Goal: Task Accomplishment & Management: Use online tool/utility

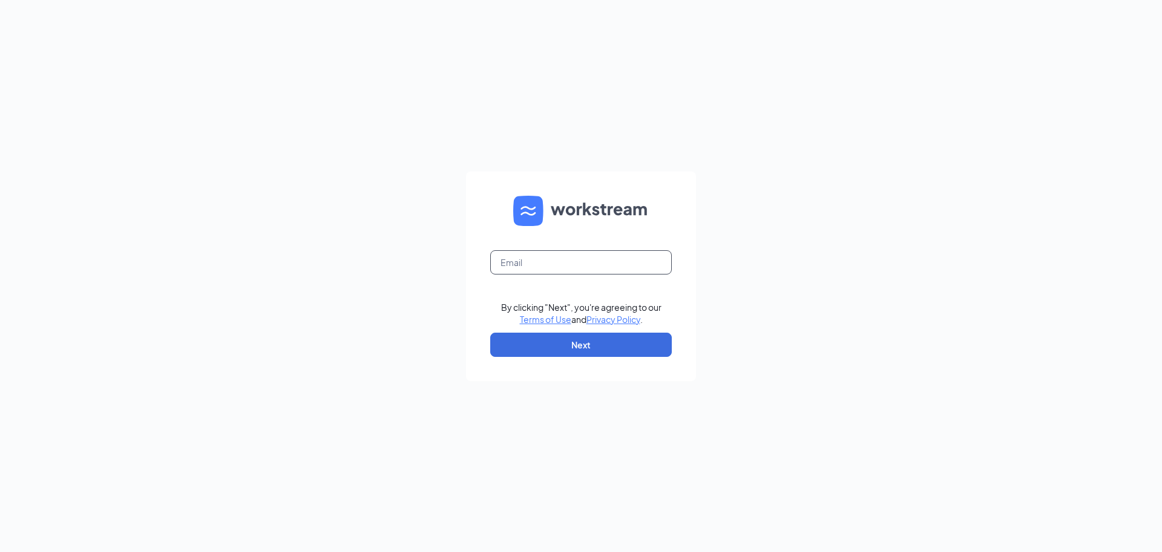
click at [643, 255] on input "text" at bounding box center [581, 262] width 182 height 24
type input "darrius@cfacolonysquare.com"
click at [490, 332] on button "Next" at bounding box center [581, 344] width 182 height 24
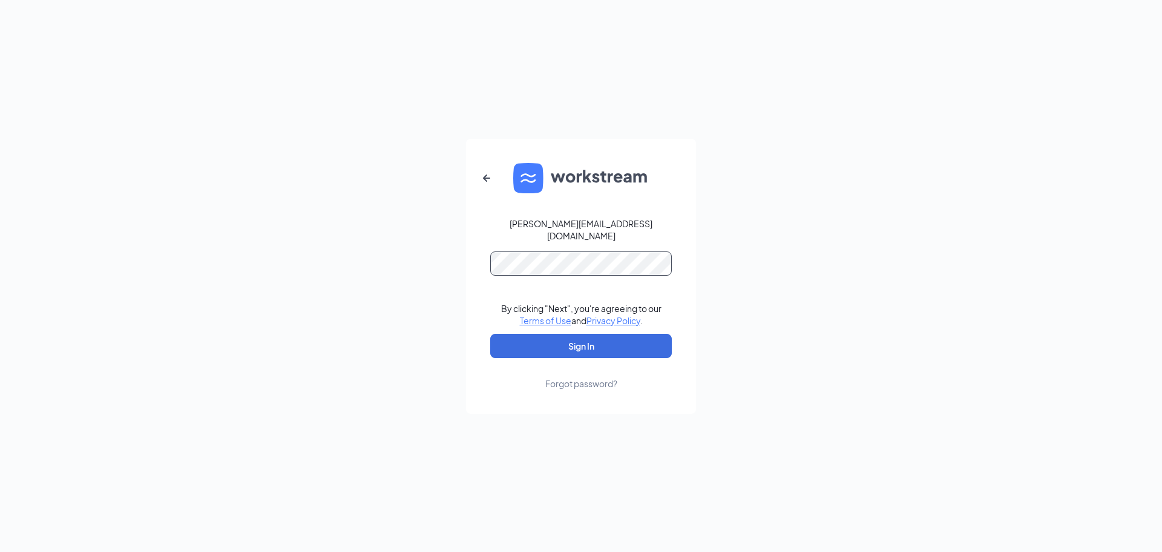
click at [490, 334] on button "Sign In" at bounding box center [581, 346] width 182 height 24
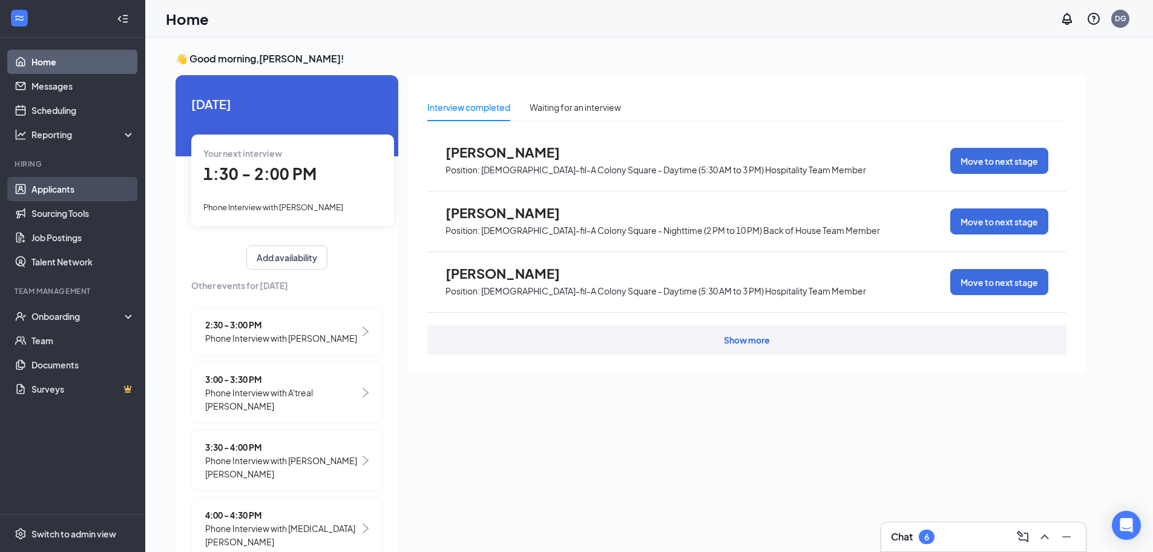
click at [56, 187] on link "Applicants" at bounding box center [83, 189] width 104 height 24
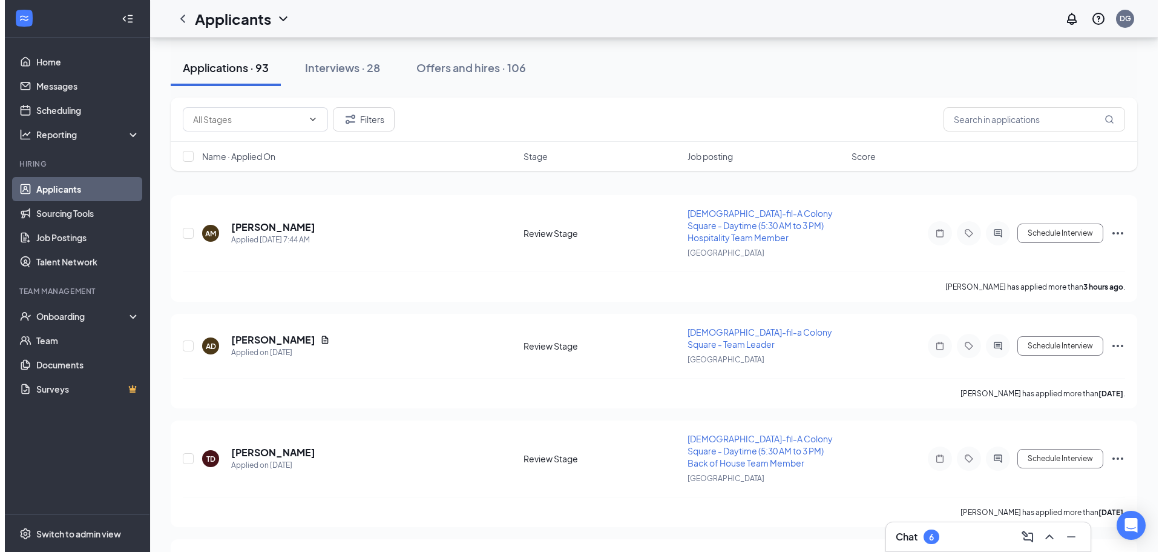
scroll to position [61, 0]
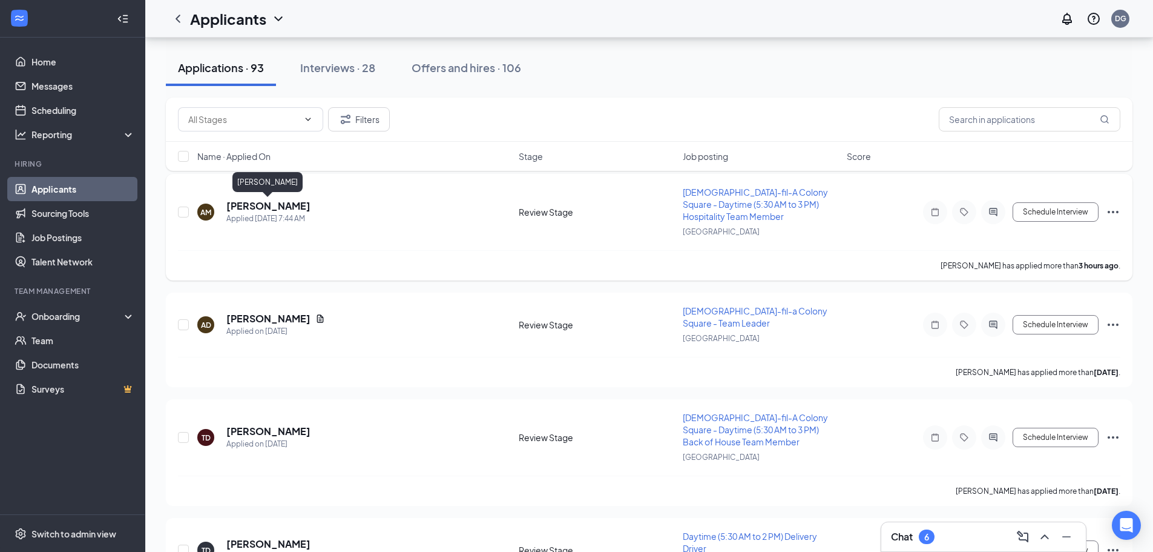
click at [268, 210] on h5 "[PERSON_NAME]" at bounding box center [268, 205] width 84 height 13
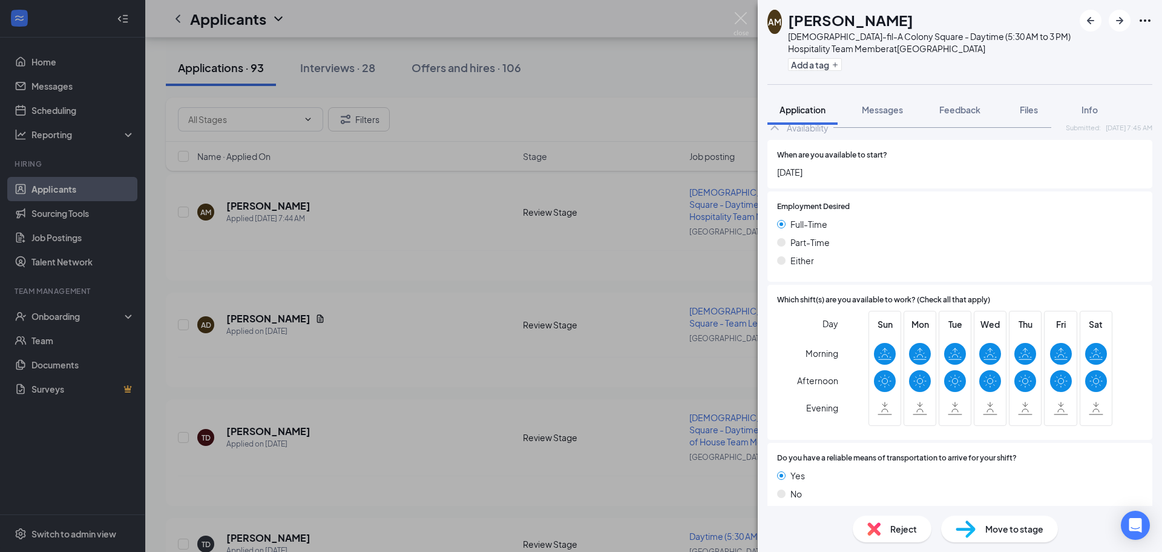
scroll to position [1021, 0]
click at [829, 65] on button "Add a tag" at bounding box center [815, 64] width 54 height 13
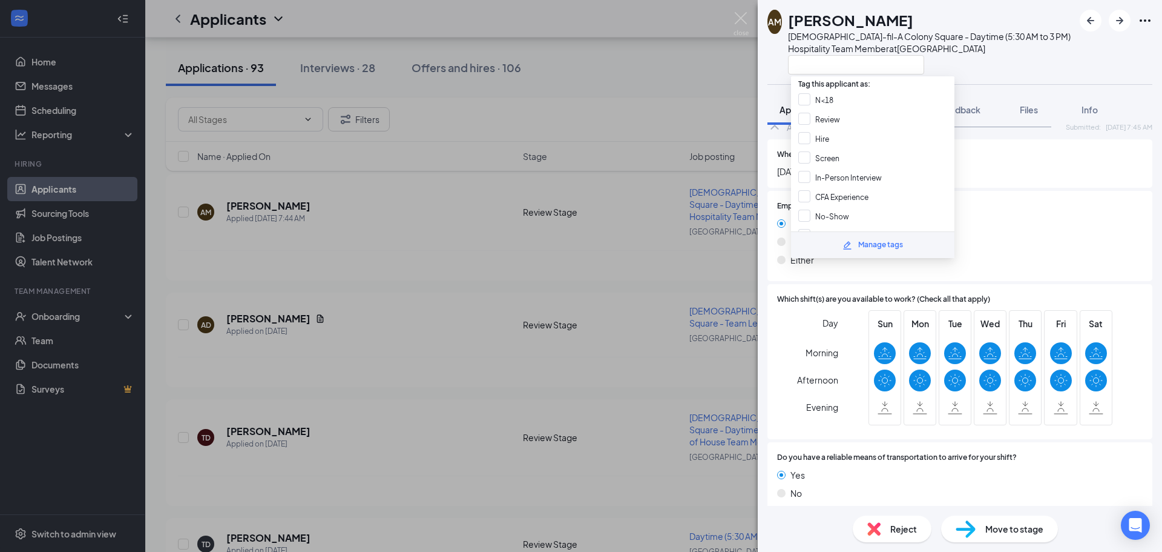
click at [988, 165] on span "[DATE]" at bounding box center [960, 171] width 366 height 13
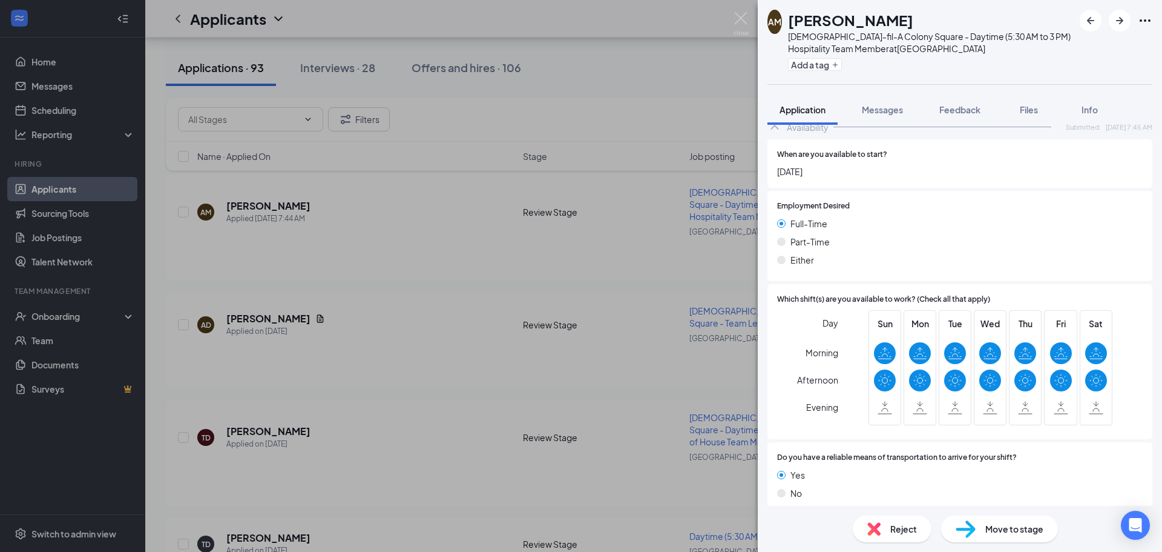
click at [1006, 526] on span "Move to stage" at bounding box center [1015, 528] width 58 height 13
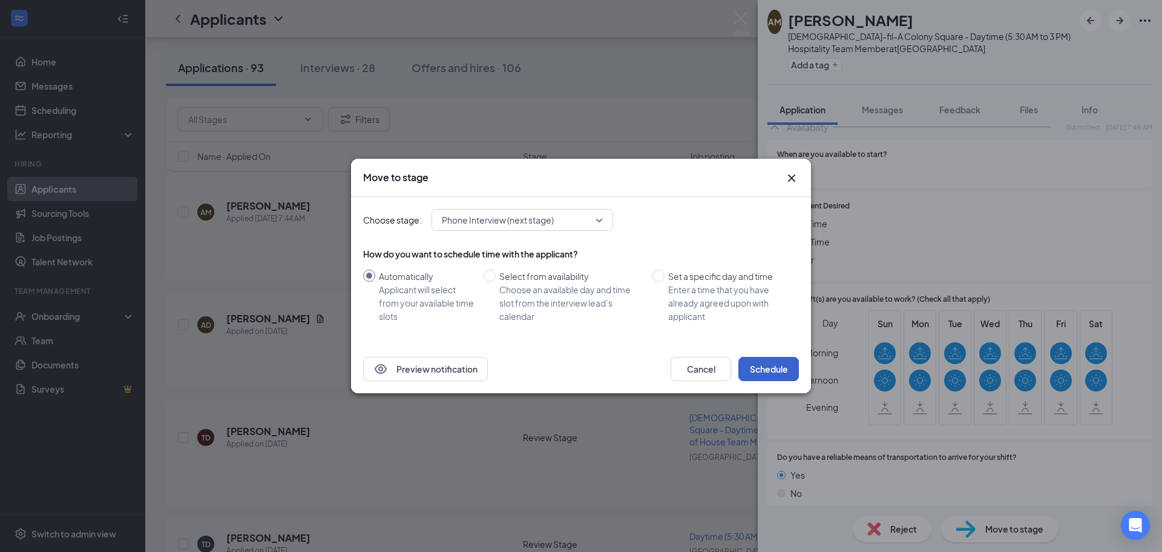
click at [773, 362] on button "Schedule" at bounding box center [769, 369] width 61 height 24
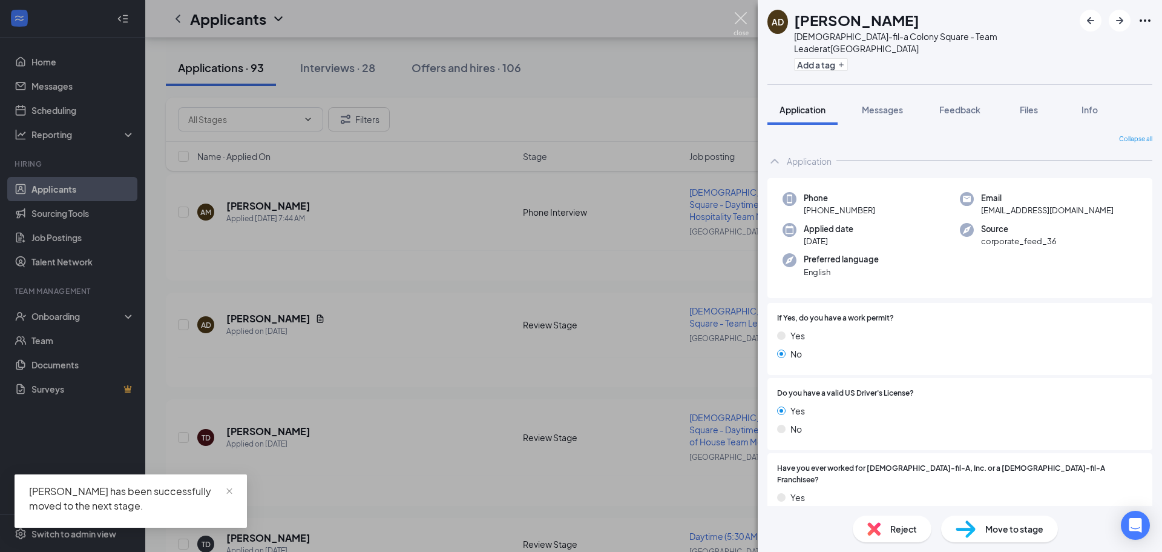
click at [736, 16] on img at bounding box center [741, 24] width 15 height 24
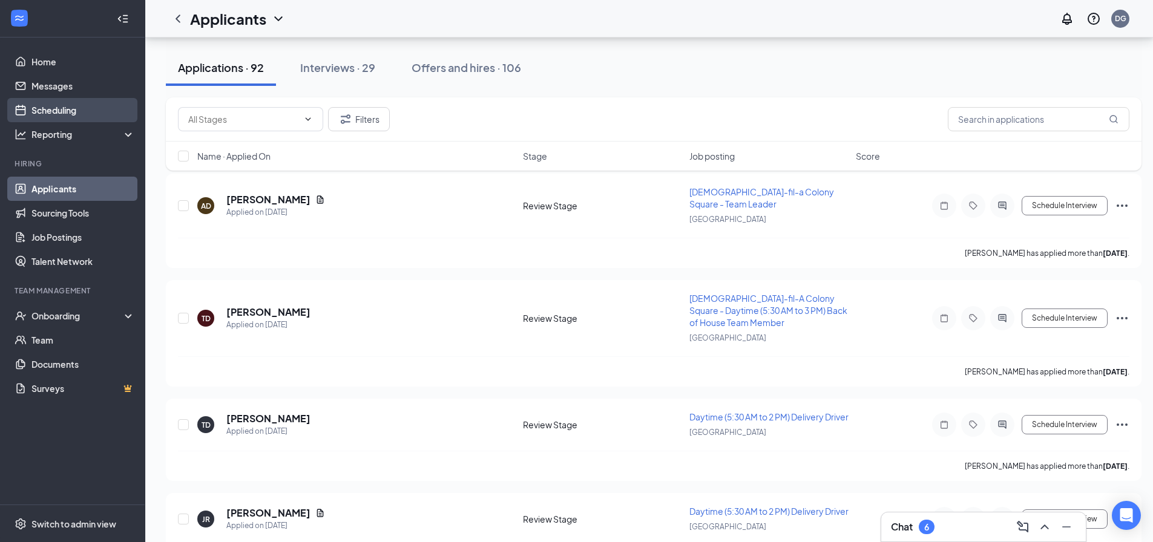
click at [69, 108] on link "Scheduling" at bounding box center [83, 110] width 104 height 24
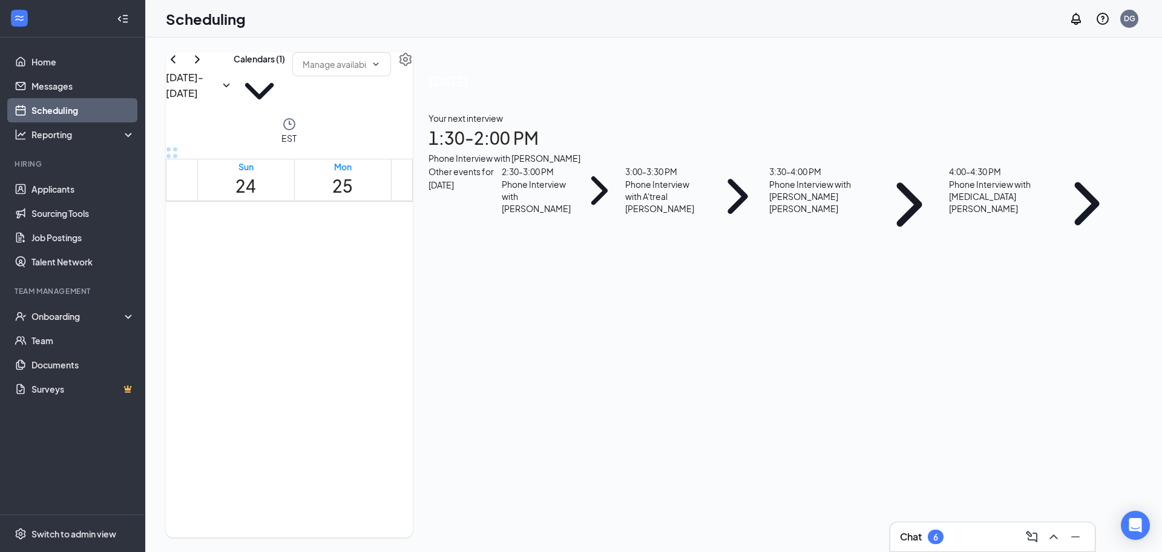
scroll to position [1019, 0]
click at [234, 85] on icon "SmallChevronDown" at bounding box center [226, 85] width 15 height 15
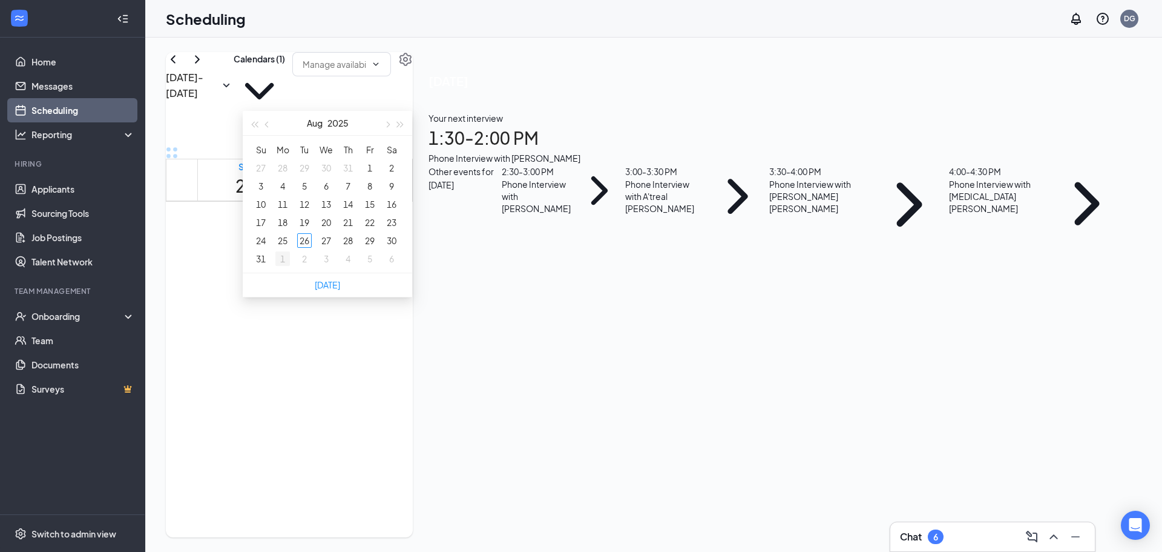
type input "[DATE]"
click at [281, 260] on div "1" at bounding box center [282, 258] width 15 height 15
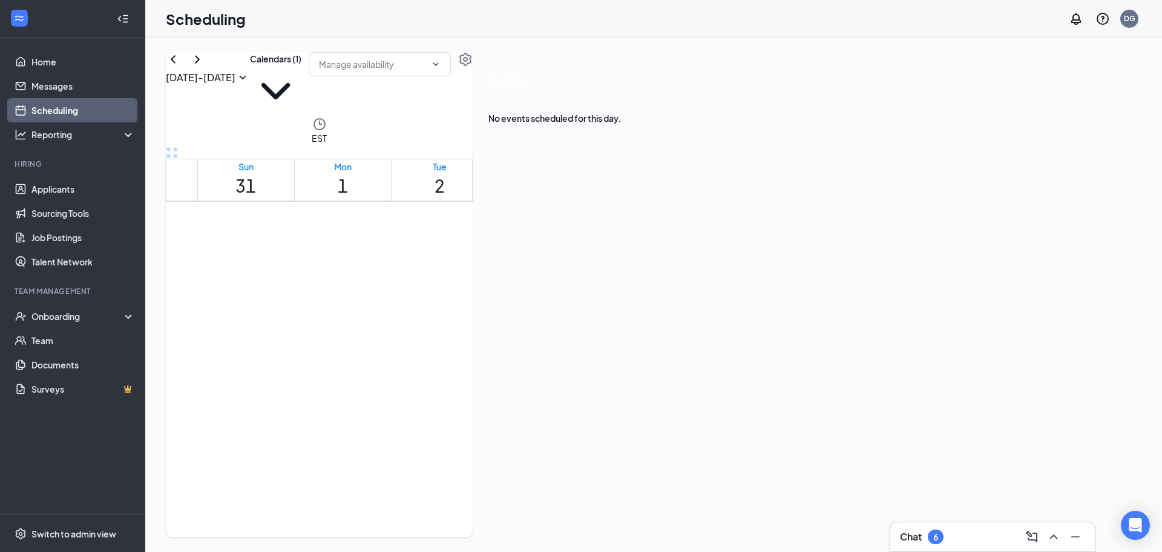
scroll to position [898, 0]
drag, startPoint x: 308, startPoint y: 300, endPoint x: 354, endPoint y: 312, distance: 48.2
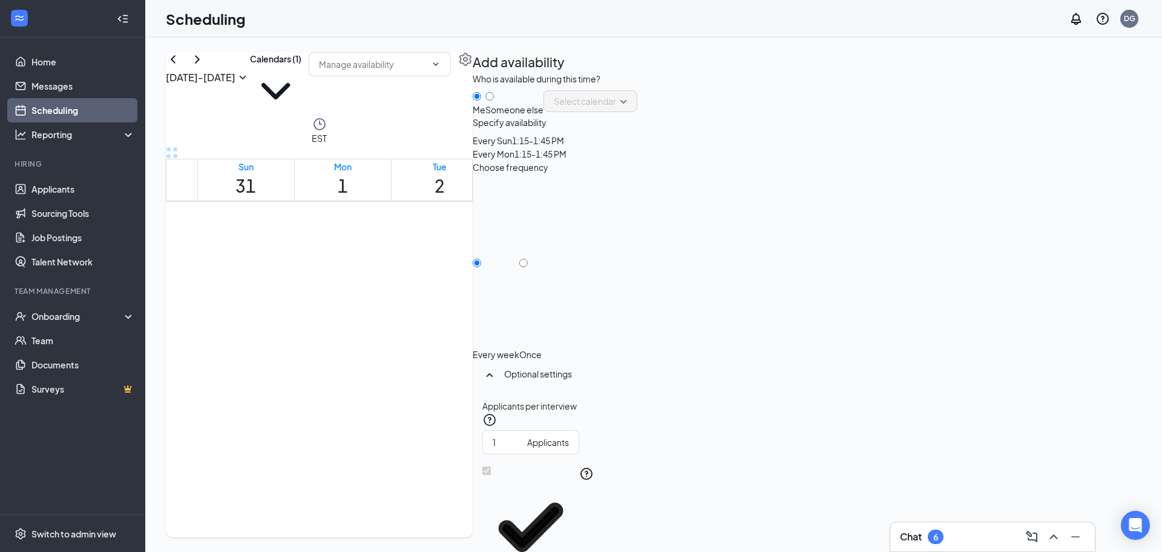
click at [354, 331] on div "1:15-1:45 PM" at bounding box center [342, 427] width 90 height 192
click at [291, 331] on icon "Cross" at bounding box center [245, 376] width 90 height 90
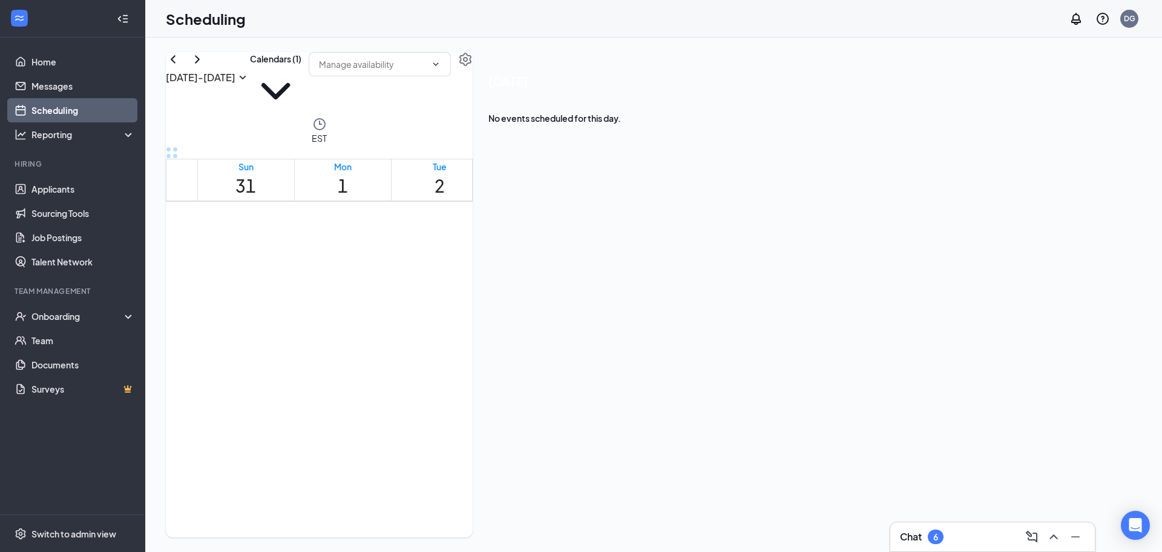
drag, startPoint x: 311, startPoint y: 298, endPoint x: 400, endPoint y: 453, distance: 179.0
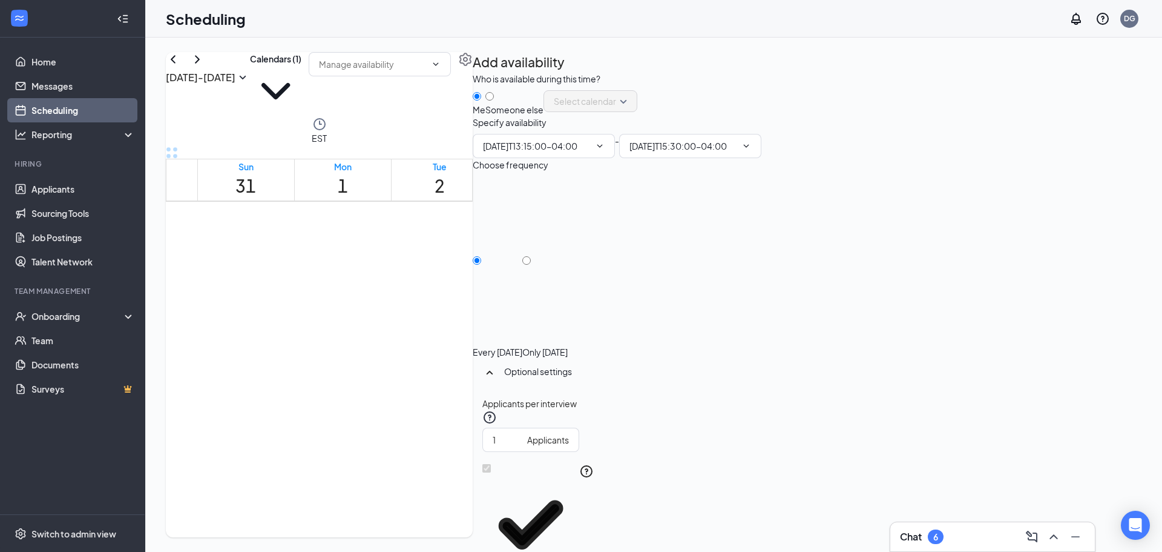
type input "01:15 PM"
type input "03:30 PM"
click at [590, 153] on input "01:15 PM" at bounding box center [536, 145] width 107 height 13
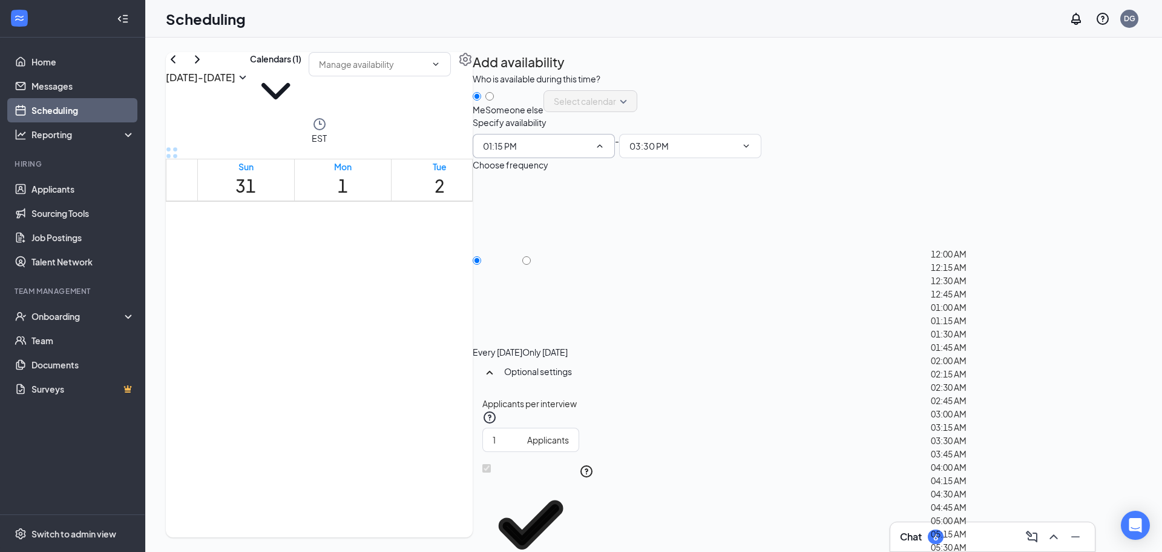
scroll to position [1453, 0]
type input "01:30 PM"
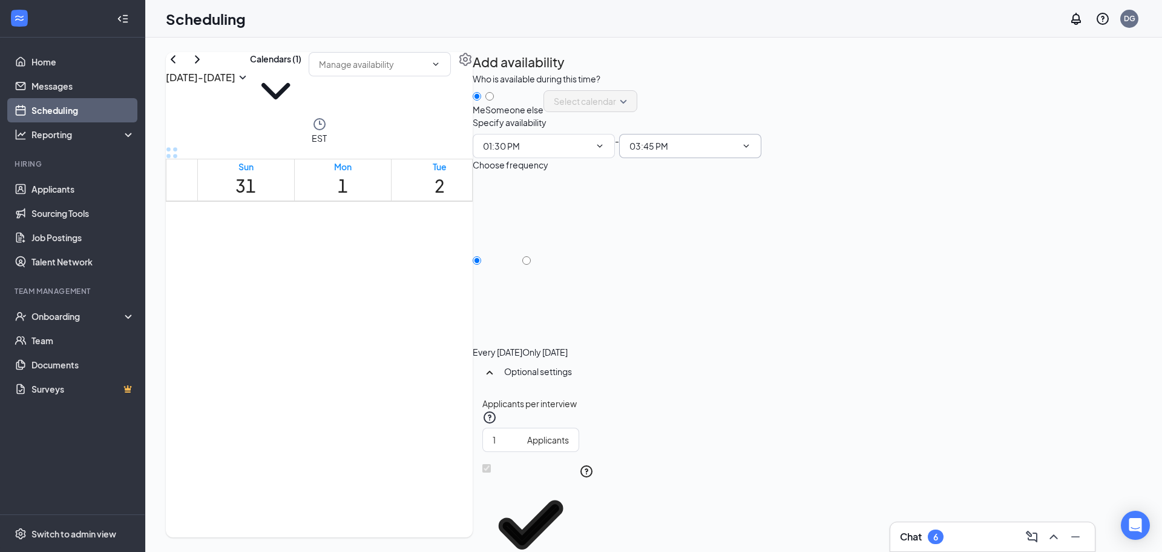
click at [737, 153] on input "03:45 PM" at bounding box center [683, 145] width 107 height 13
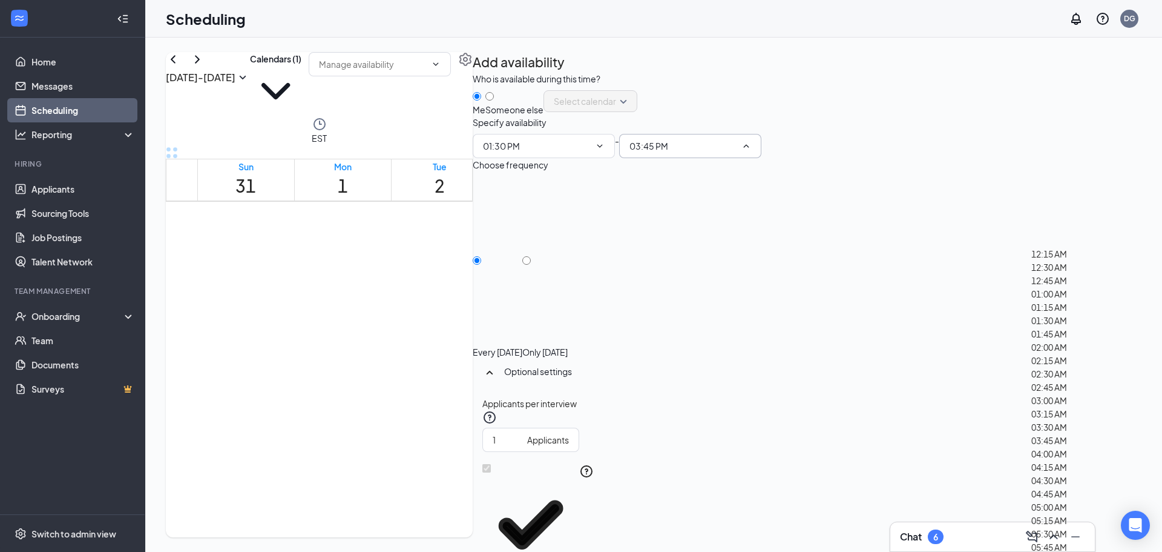
scroll to position [1695, 0]
type input "03:30 PM"
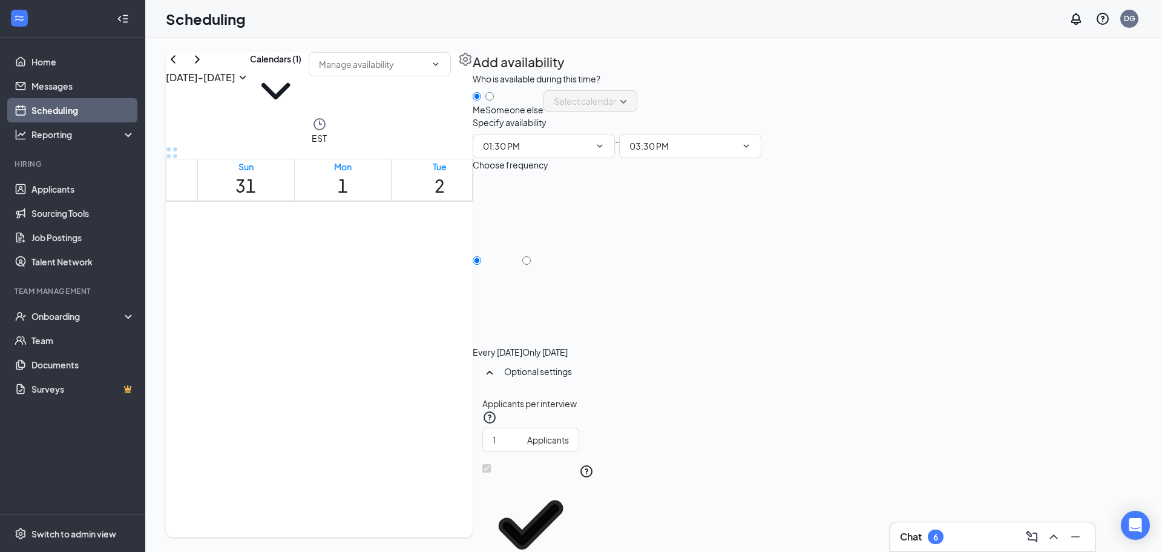
click at [568, 346] on div at bounding box center [544, 346] width 45 height 0
click at [531, 265] on input "Only [DATE]" at bounding box center [526, 260] width 8 height 8
radio input "true"
radio input "false"
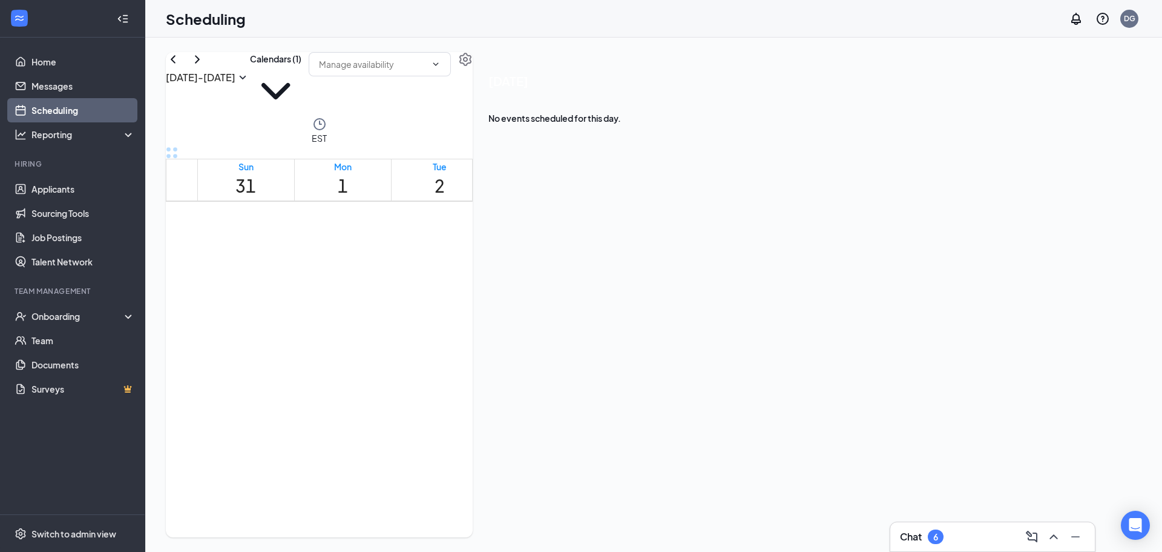
drag, startPoint x: 408, startPoint y: 309, endPoint x: 418, endPoint y: 447, distance: 138.4
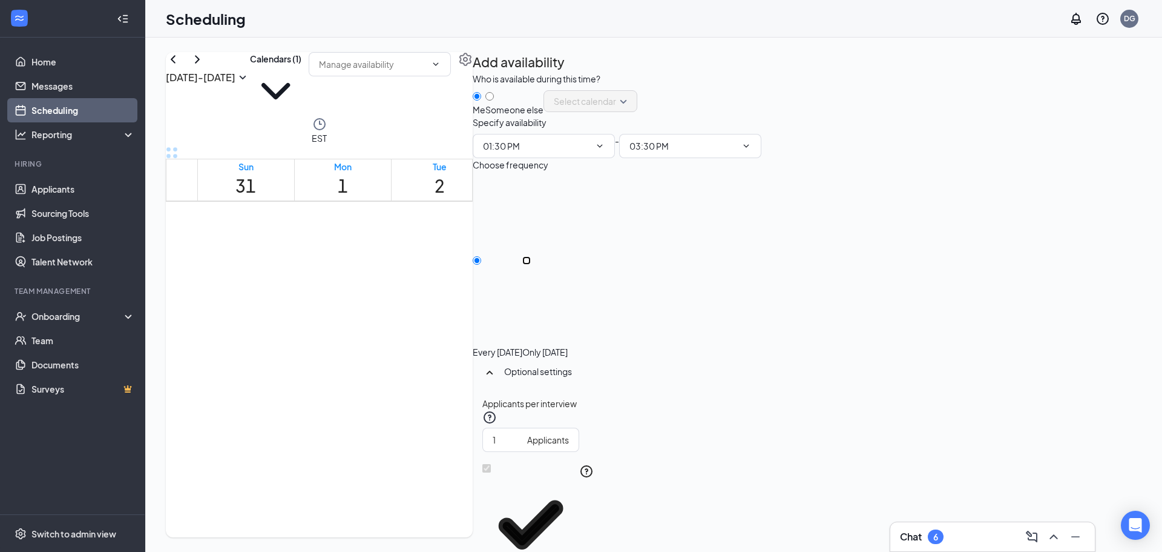
click at [531, 265] on input "Only [DATE]" at bounding box center [526, 260] width 8 height 8
radio input "true"
radio input "false"
